Goal: Information Seeking & Learning: Check status

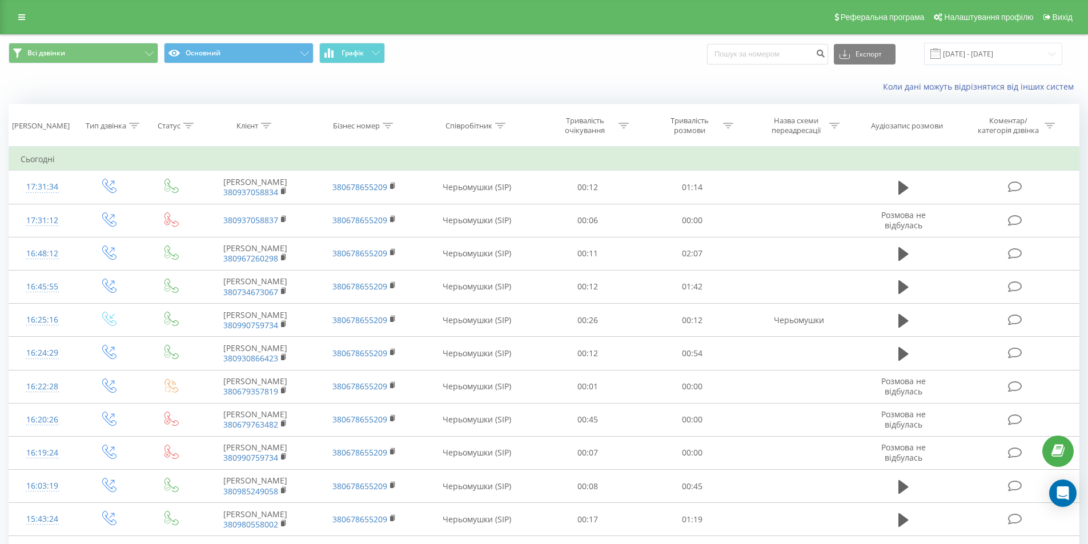
click at [17, 25] on div "Реферальна програма Налаштування профілю Вихід" at bounding box center [544, 17] width 1088 height 34
click at [19, 21] on link at bounding box center [21, 17] width 21 height 16
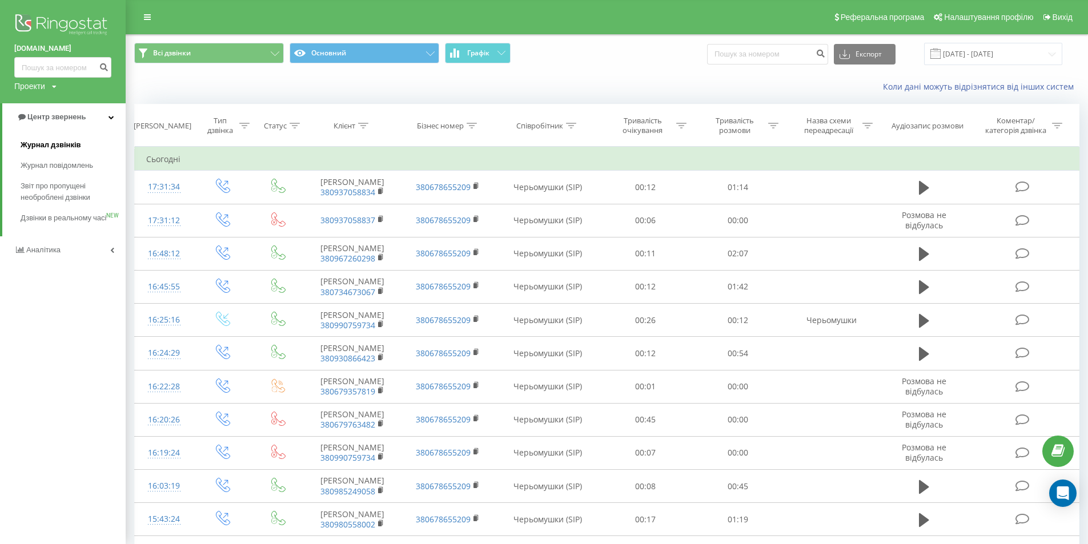
click at [50, 143] on span "Журнал дзвінків" at bounding box center [51, 144] width 61 height 11
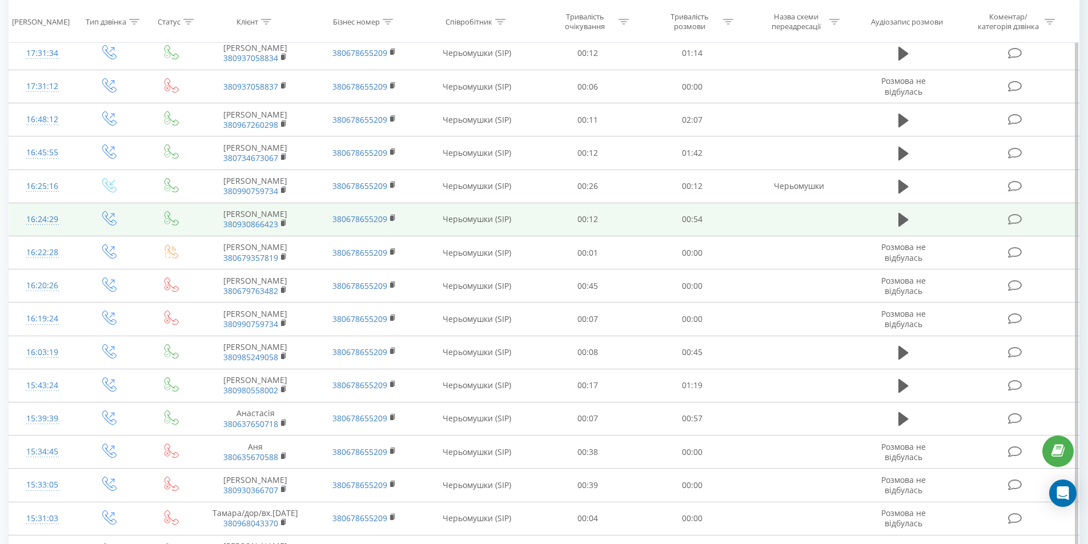
scroll to position [518, 0]
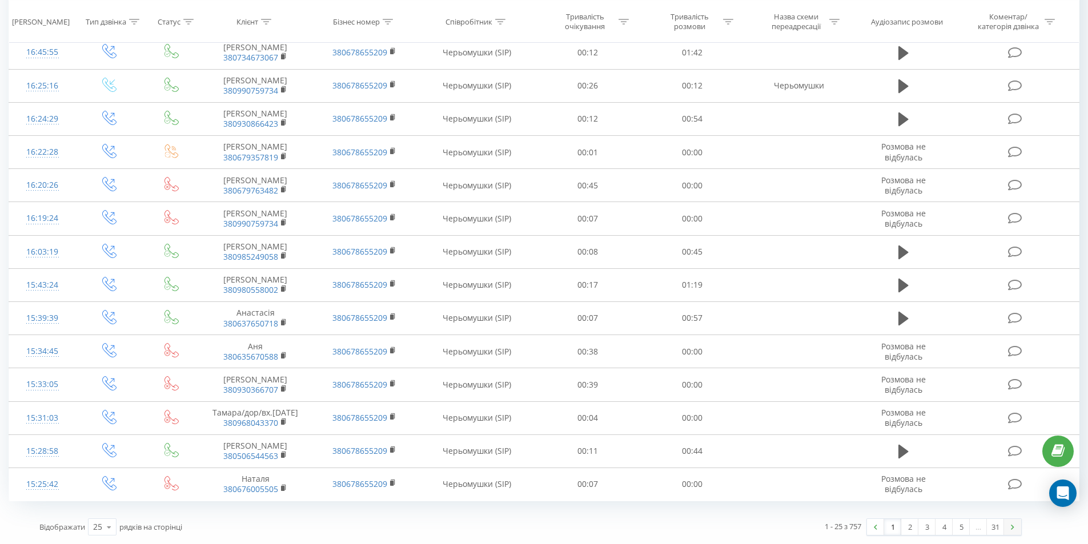
click at [1012, 532] on link at bounding box center [1012, 527] width 17 height 16
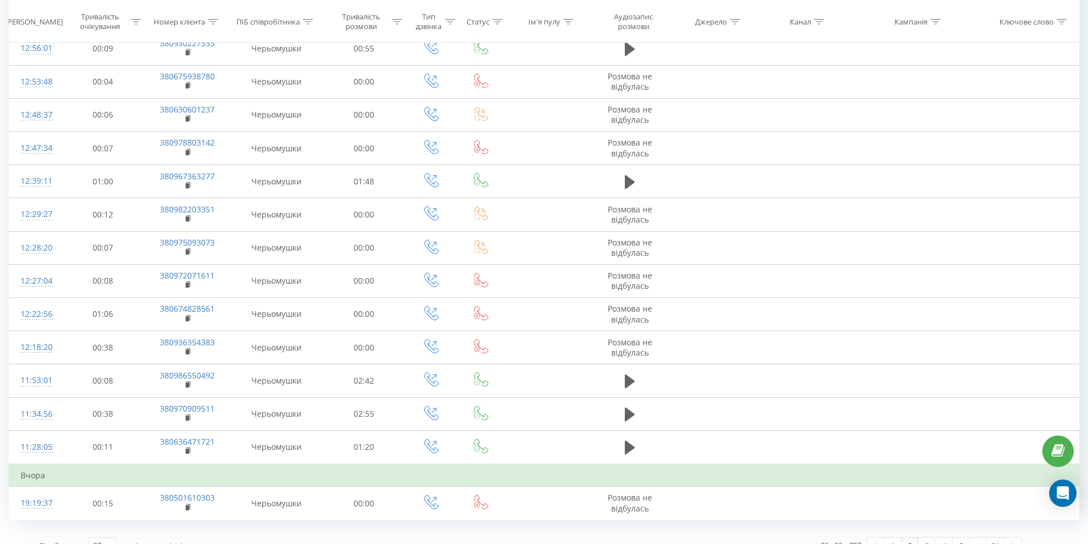
scroll to position [523, 0]
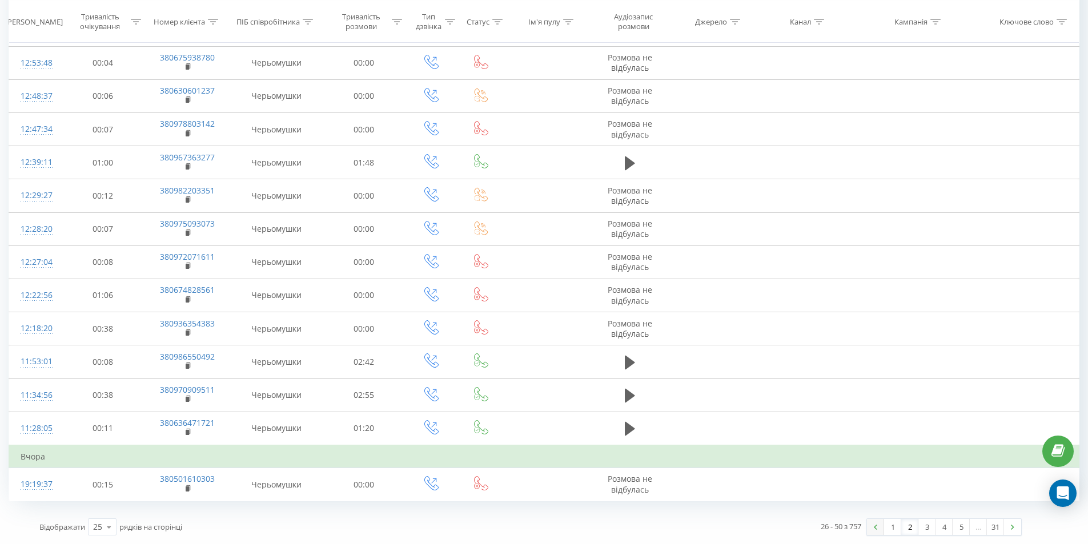
click at [873, 527] on link at bounding box center [875, 527] width 17 height 16
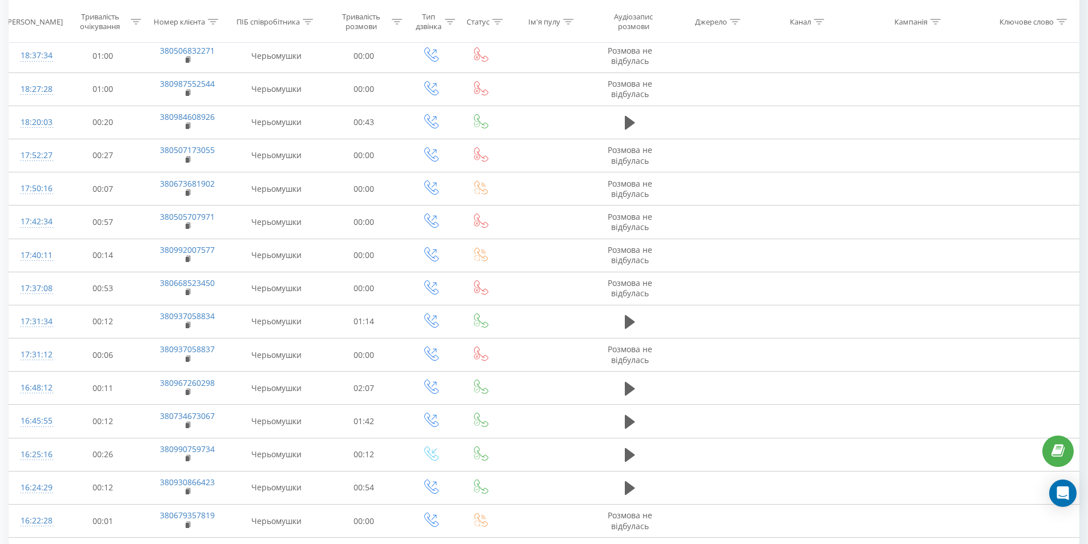
scroll to position [114, 0]
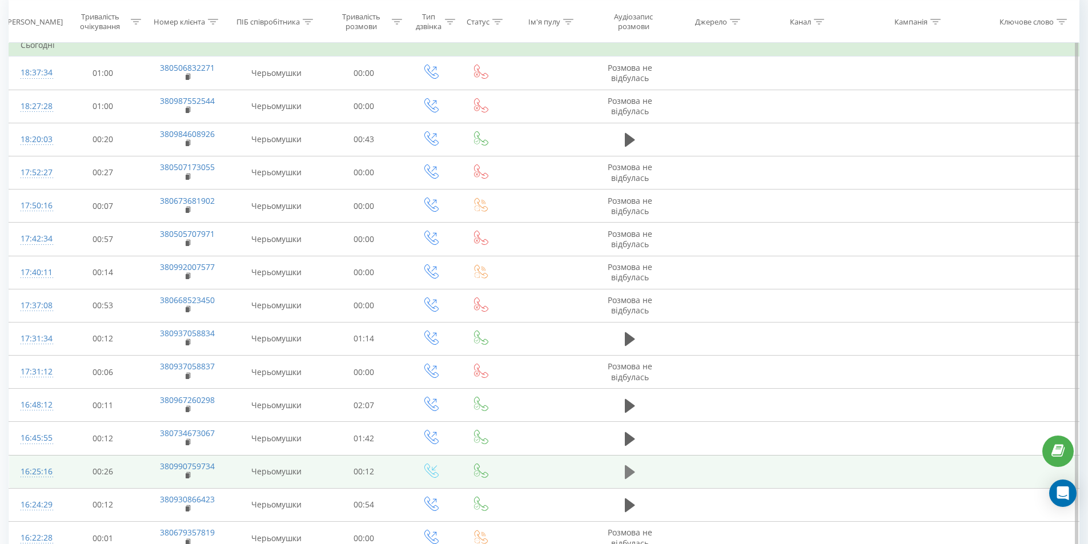
click at [627, 474] on icon at bounding box center [630, 472] width 10 height 14
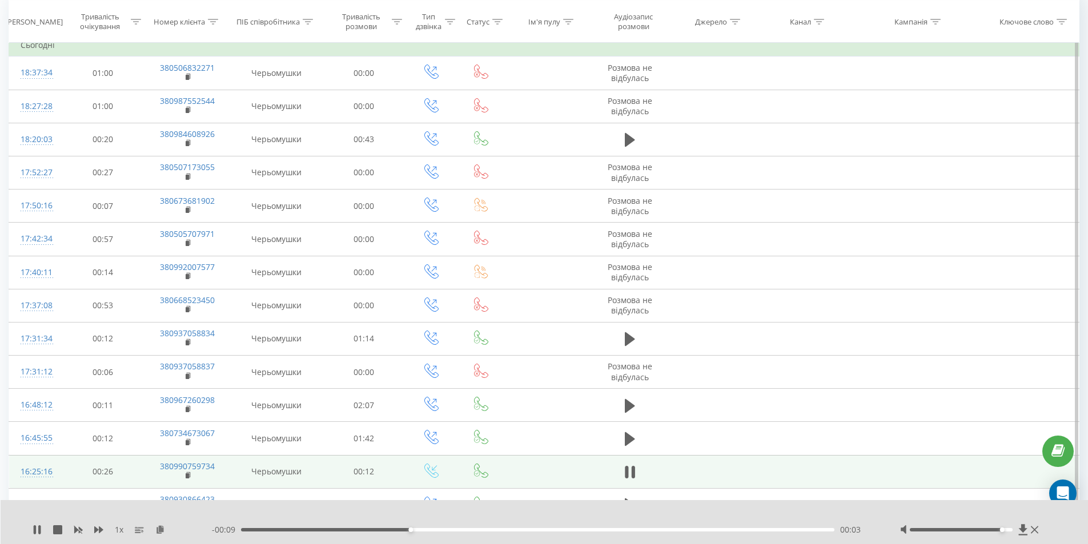
click at [998, 531] on div at bounding box center [961, 529] width 103 height 3
click at [1033, 530] on icon at bounding box center [1034, 529] width 7 height 9
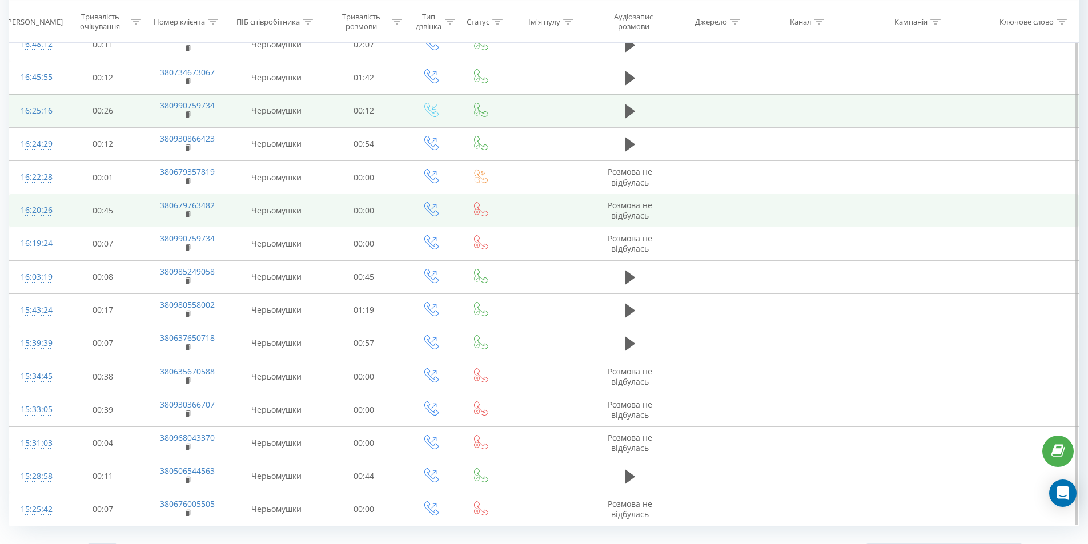
scroll to position [500, 0]
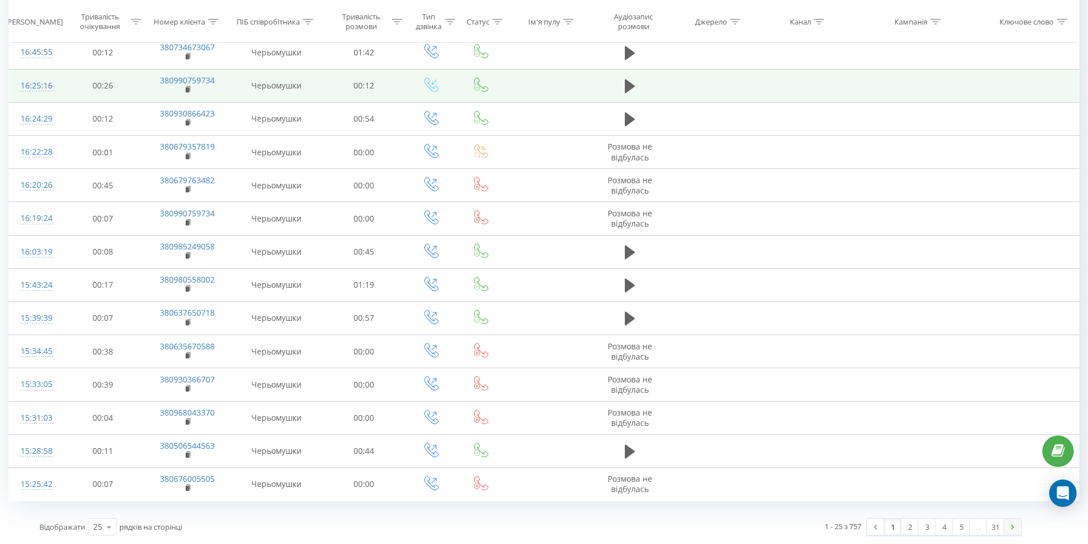
click at [1013, 525] on img at bounding box center [1012, 527] width 3 height 5
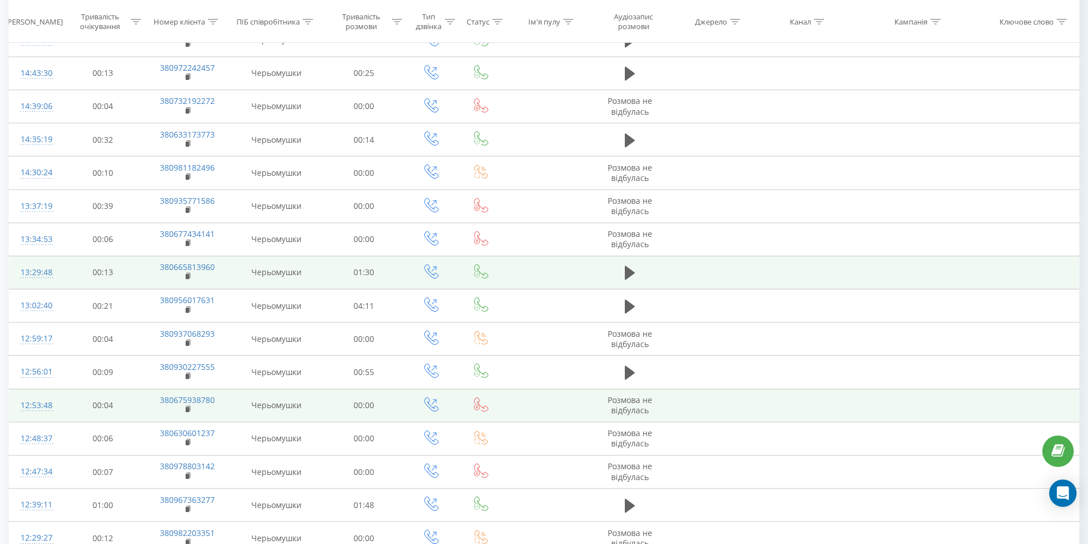
scroll to position [66, 0]
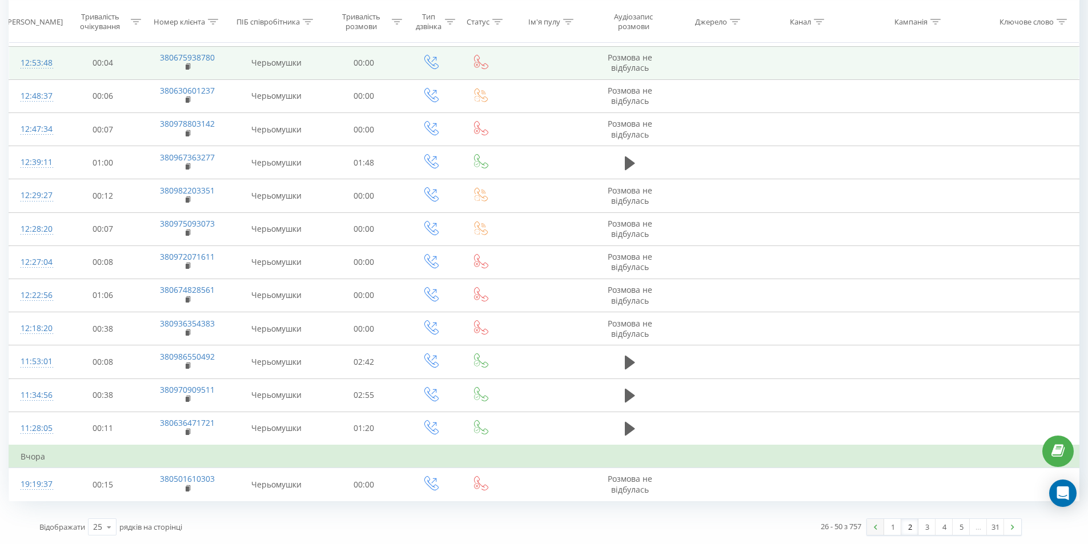
click at [871, 531] on link at bounding box center [875, 527] width 17 height 16
